Goal: Find specific page/section: Find specific page/section

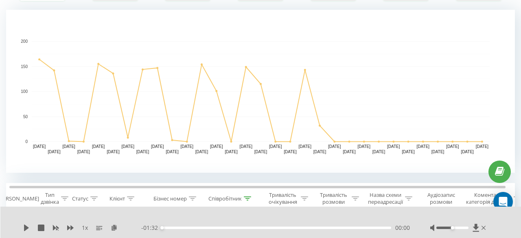
scroll to position [248, 0]
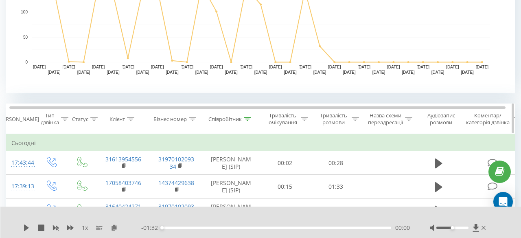
click at [250, 118] on icon at bounding box center [247, 119] width 7 height 4
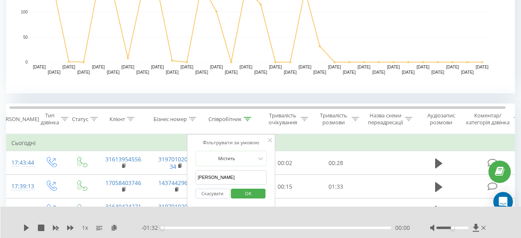
click at [246, 194] on span "OK" at bounding box center [248, 193] width 23 height 13
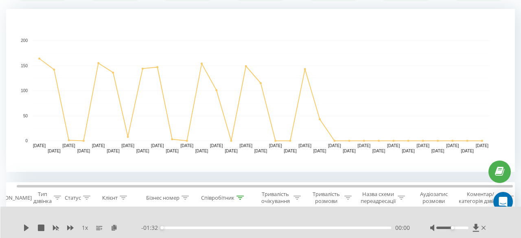
scroll to position [251, 0]
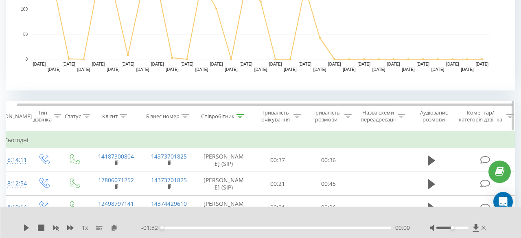
click at [240, 118] on div at bounding box center [239, 116] width 7 height 7
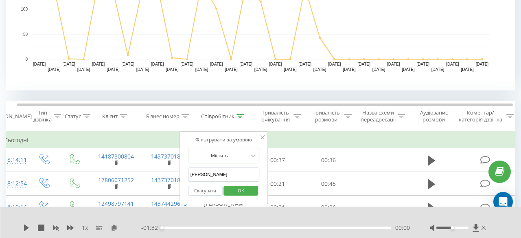
click at [218, 175] on input "[PERSON_NAME]" at bounding box center [224, 174] width 72 height 14
type input "p"
click at [236, 190] on span "OK" at bounding box center [241, 190] width 23 height 13
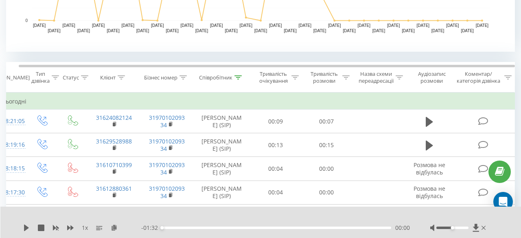
scroll to position [210, 0]
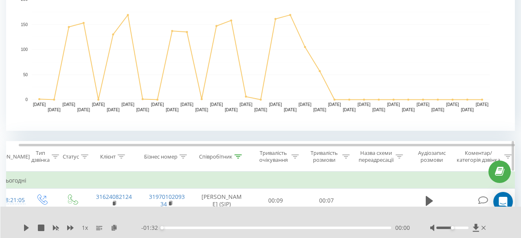
click at [242, 155] on icon at bounding box center [237, 156] width 7 height 4
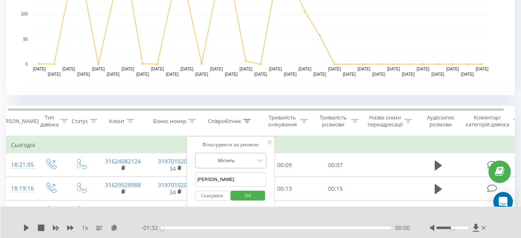
scroll to position [0, 2]
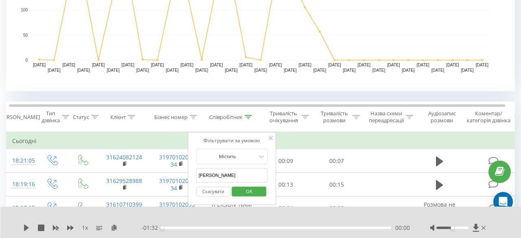
click at [214, 171] on input "[PERSON_NAME]" at bounding box center [232, 175] width 72 height 14
type input "[PERSON_NAME]"
click at [251, 191] on span "OK" at bounding box center [249, 191] width 23 height 13
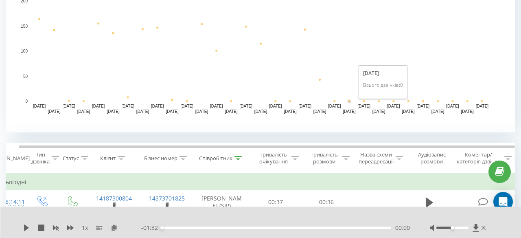
scroll to position [208, 0]
